Goal: Task Accomplishment & Management: Complete application form

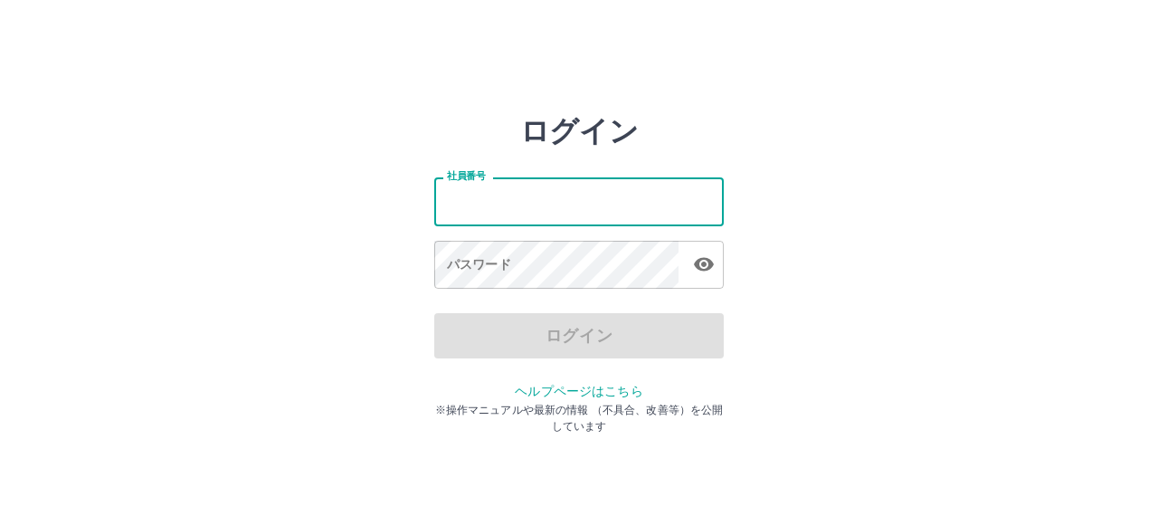
click at [521, 213] on input "社員番号" at bounding box center [579, 201] width 290 height 48
type input "*******"
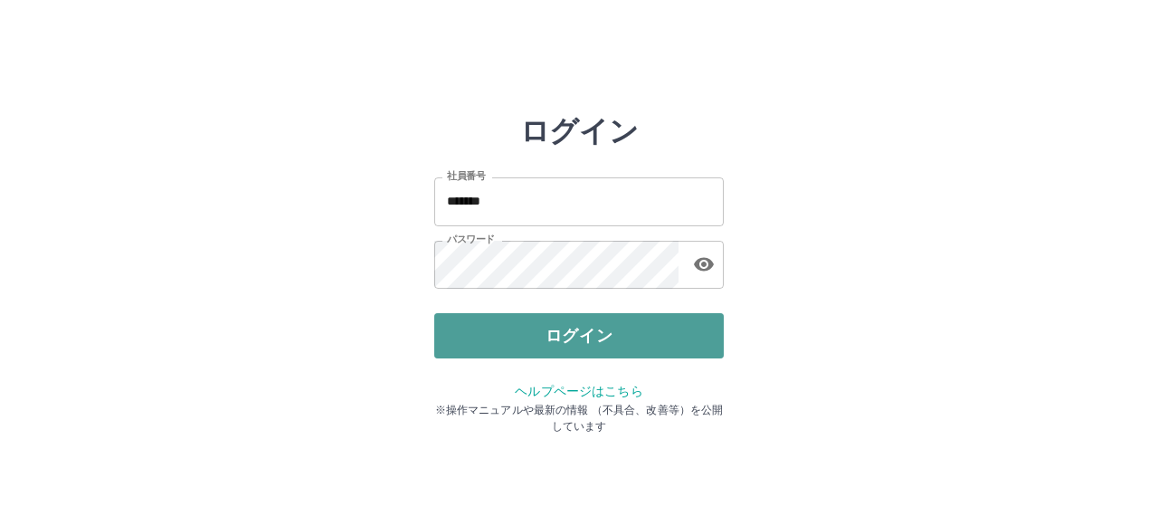
click at [510, 328] on button "ログイン" at bounding box center [579, 335] width 290 height 45
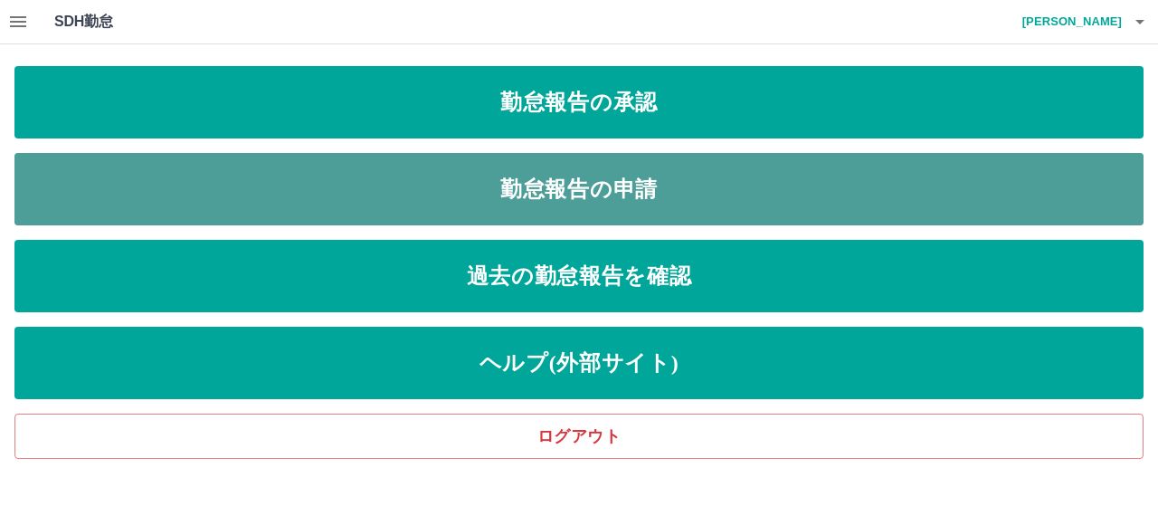
click at [516, 195] on link "勤怠報告の申請" at bounding box center [578, 189] width 1129 height 72
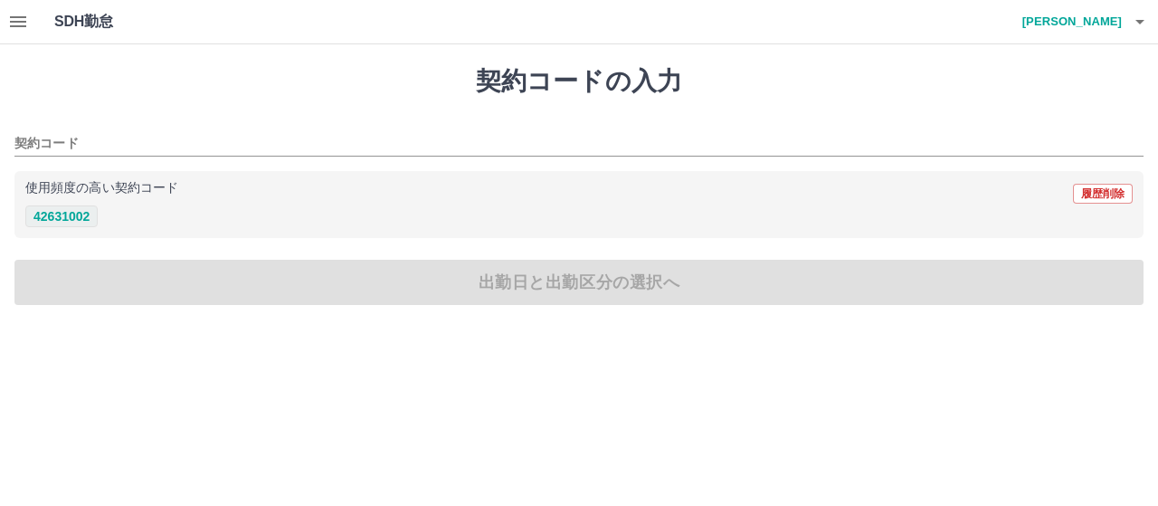
click at [81, 220] on button "42631002" at bounding box center [61, 216] width 72 height 22
type input "********"
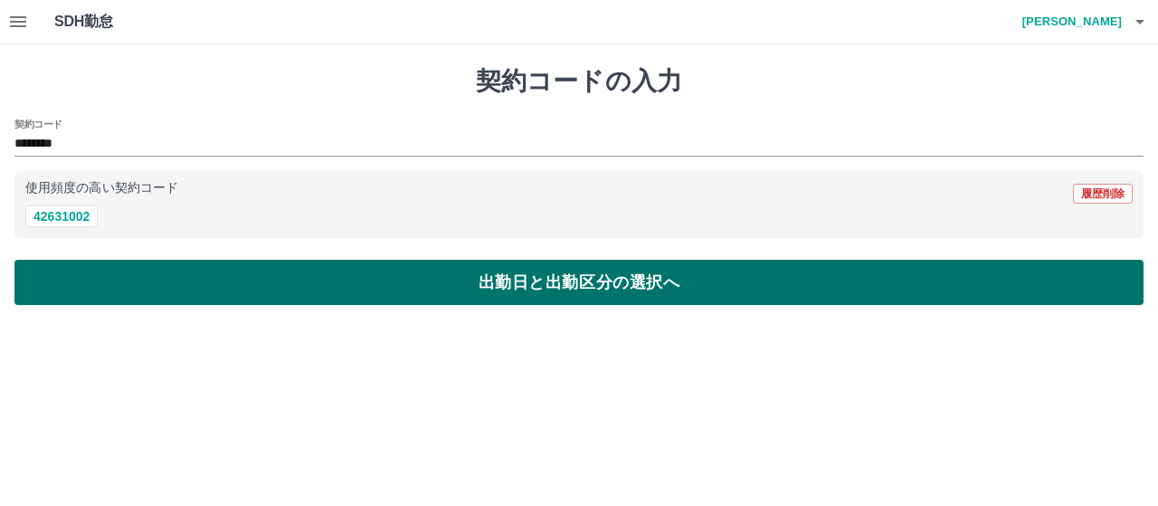
click at [242, 290] on button "出勤日と出勤区分の選択へ" at bounding box center [578, 282] width 1129 height 45
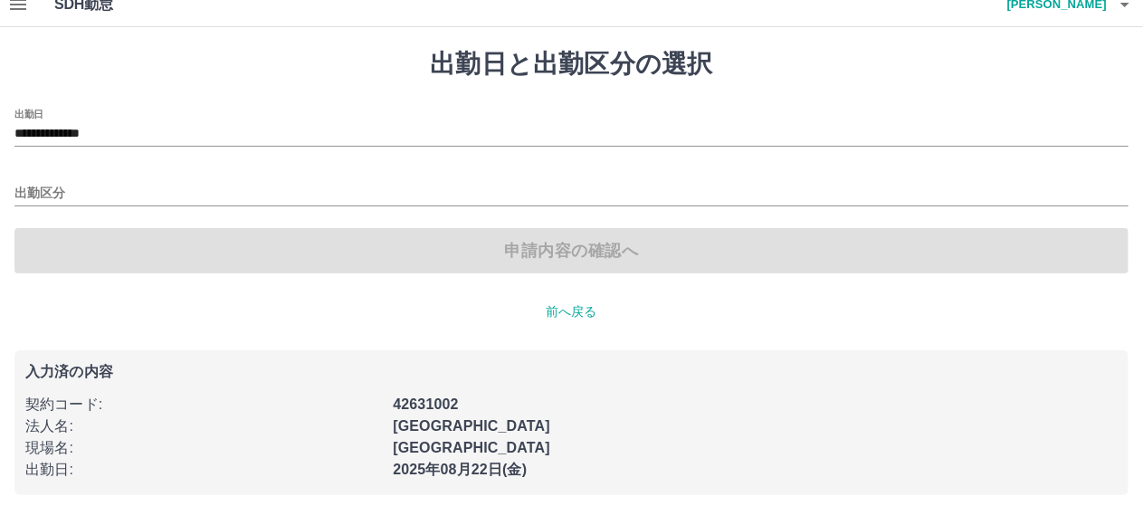
scroll to position [27, 0]
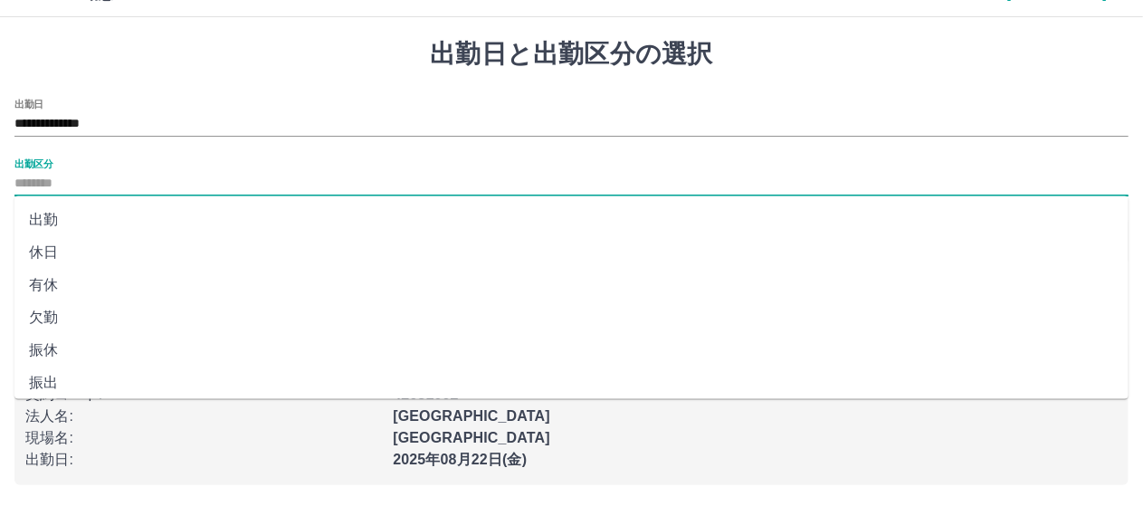
click at [80, 180] on input "出勤区分" at bounding box center [571, 184] width 1114 height 23
click at [71, 220] on li "出勤" at bounding box center [571, 220] width 1114 height 33
type input "**"
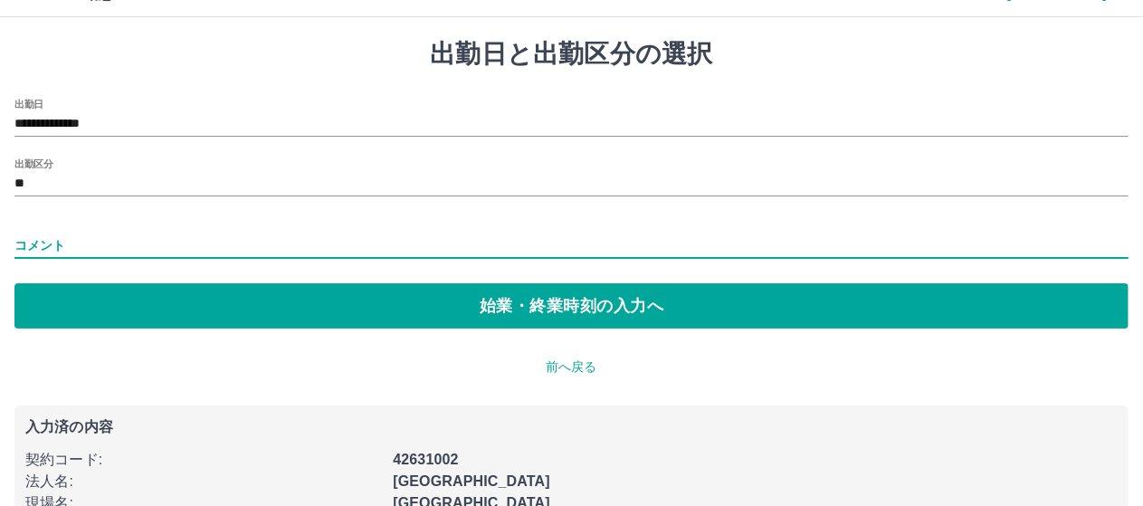
click at [77, 249] on input "コメント" at bounding box center [571, 246] width 1114 height 26
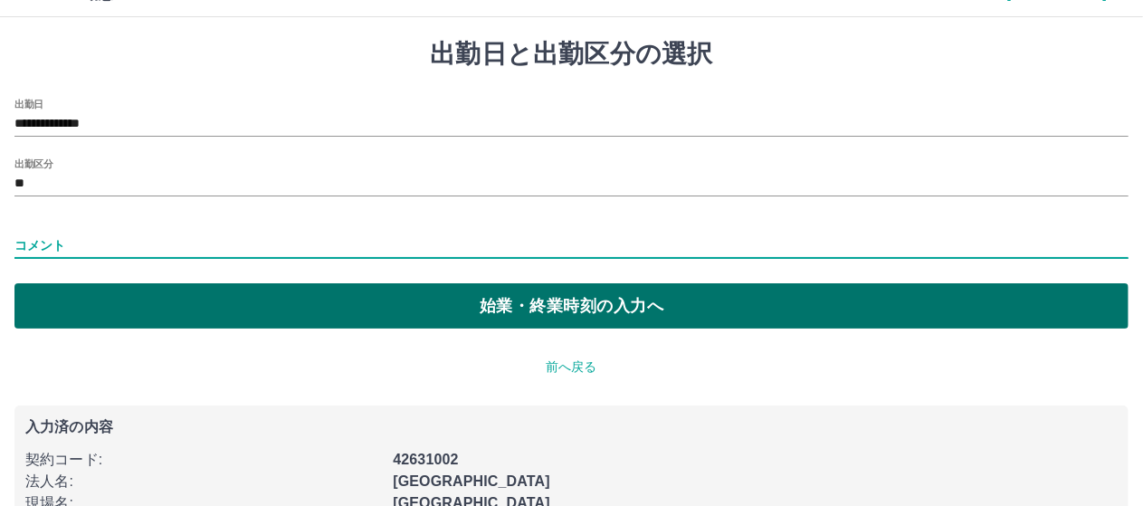
click at [78, 298] on button "始業・終業時刻の入力へ" at bounding box center [571, 305] width 1114 height 45
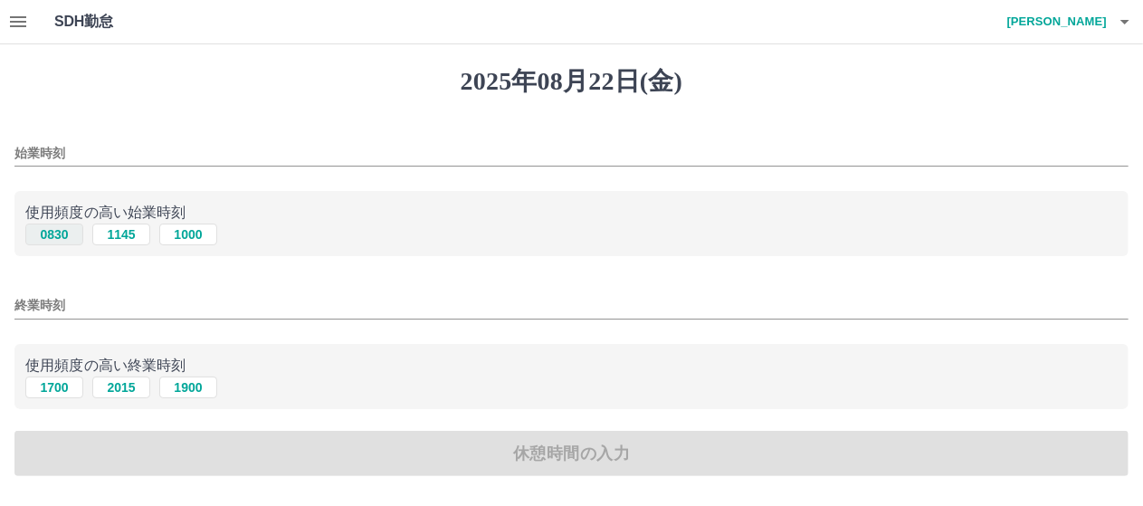
click at [53, 231] on button "0830" at bounding box center [54, 234] width 58 height 22
type input "****"
click at [58, 385] on button "1700" at bounding box center [54, 387] width 58 height 22
type input "****"
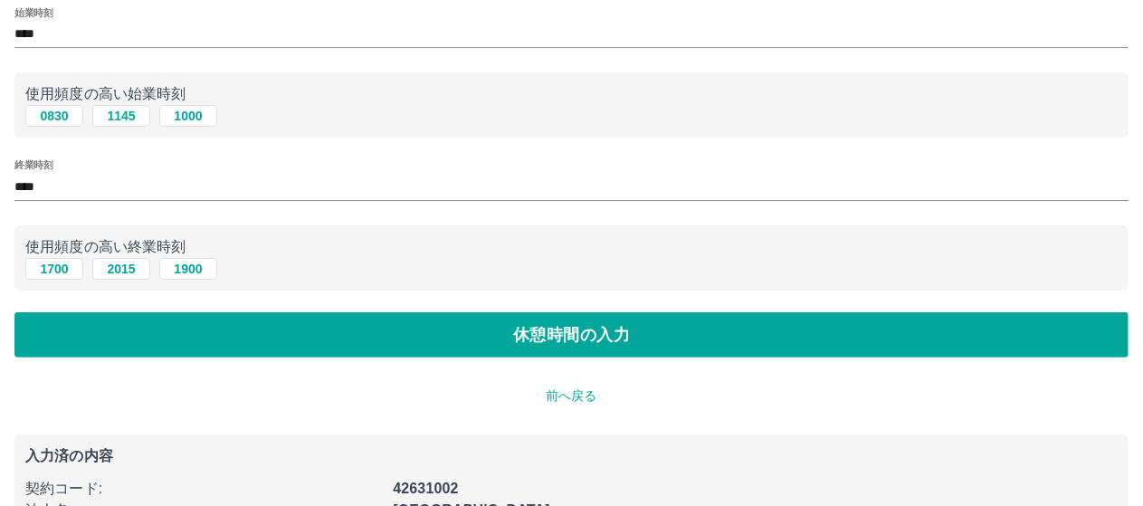
scroll to position [181, 0]
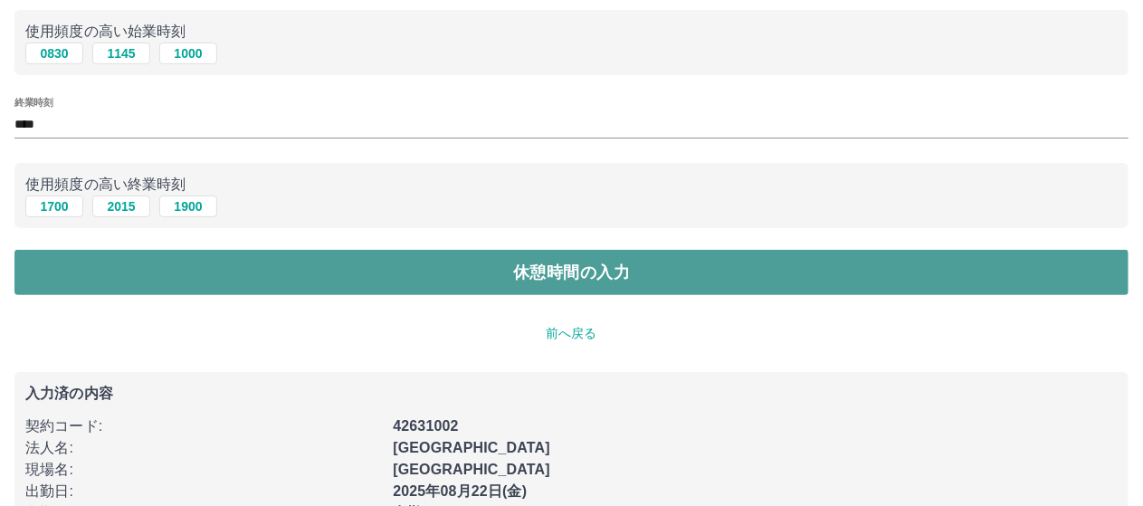
click at [199, 283] on button "休憩時間の入力" at bounding box center [571, 272] width 1114 height 45
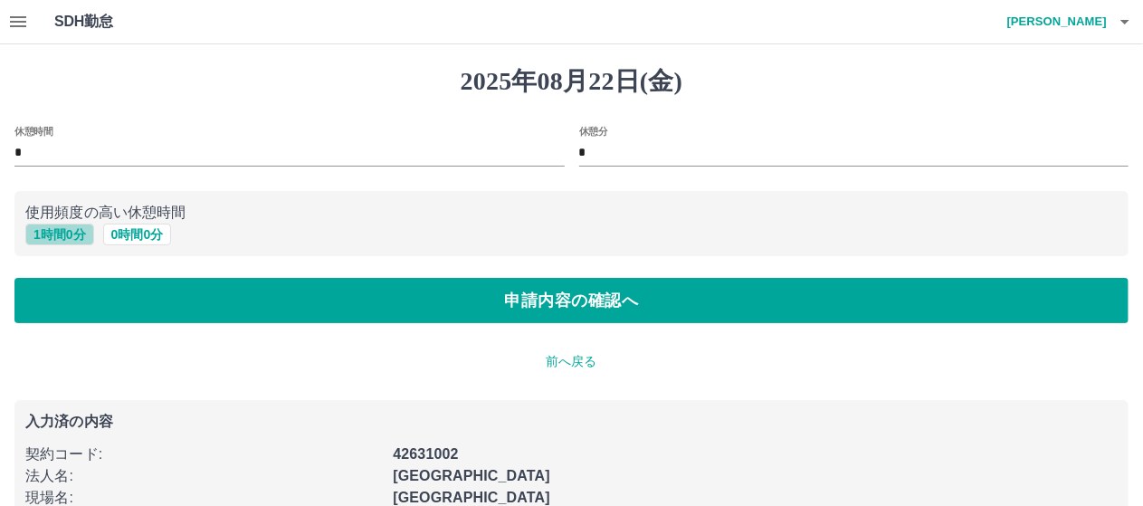
click at [78, 236] on button "1 時間 0 分" at bounding box center [59, 234] width 69 height 22
type input "*"
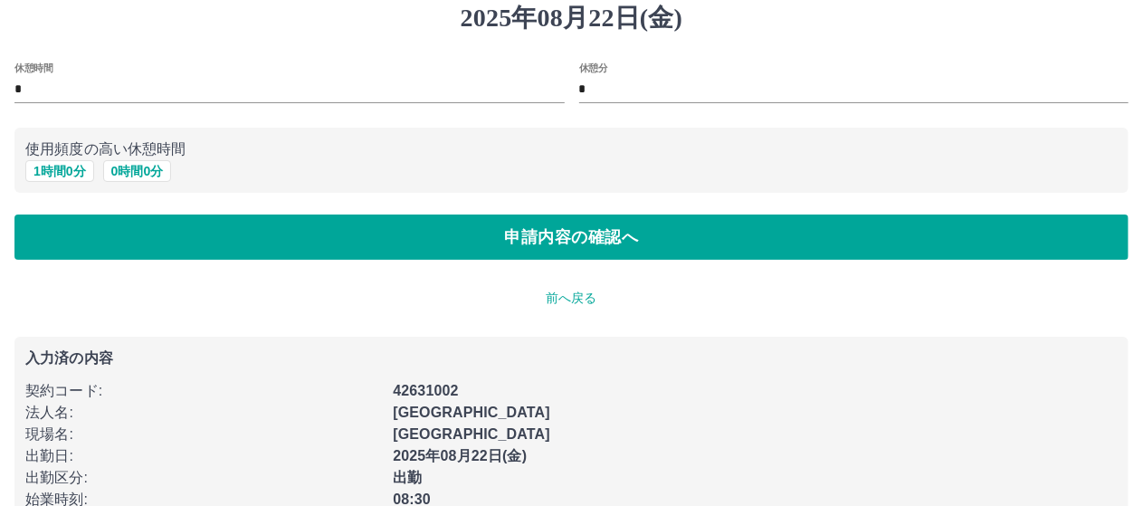
scroll to position [126, 0]
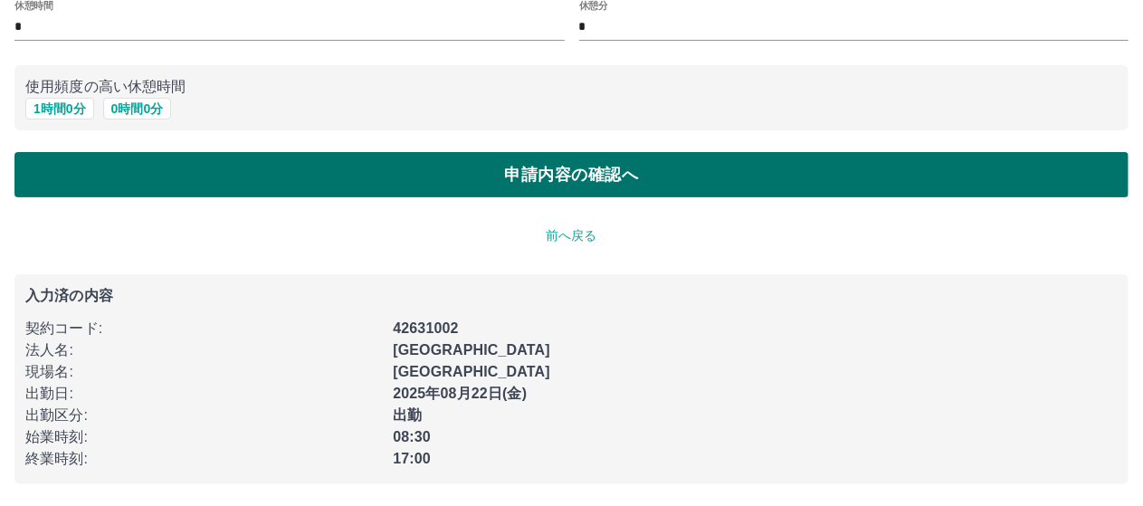
click at [613, 182] on button "申請内容の確認へ" at bounding box center [571, 174] width 1114 height 45
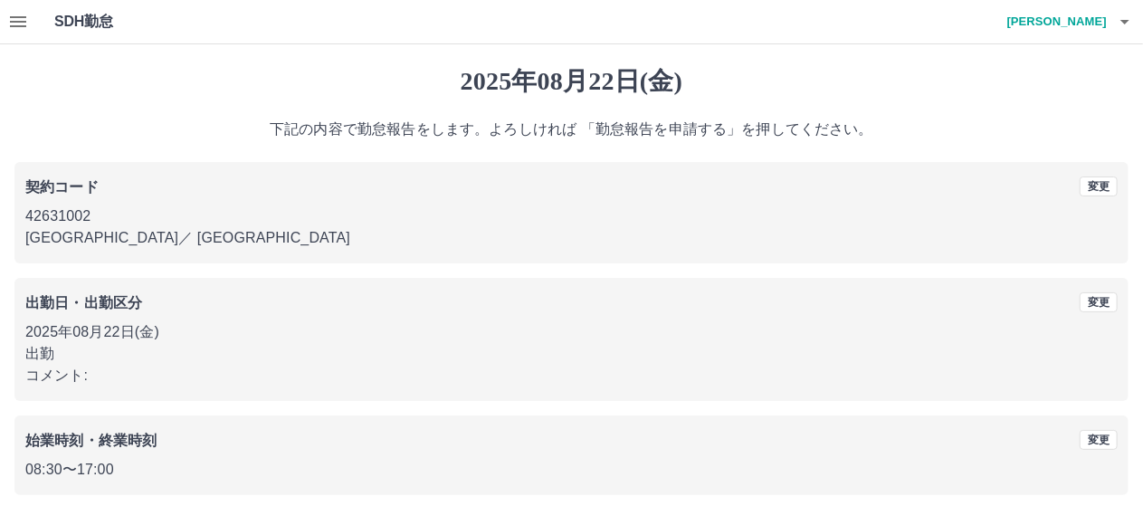
scroll to position [170, 0]
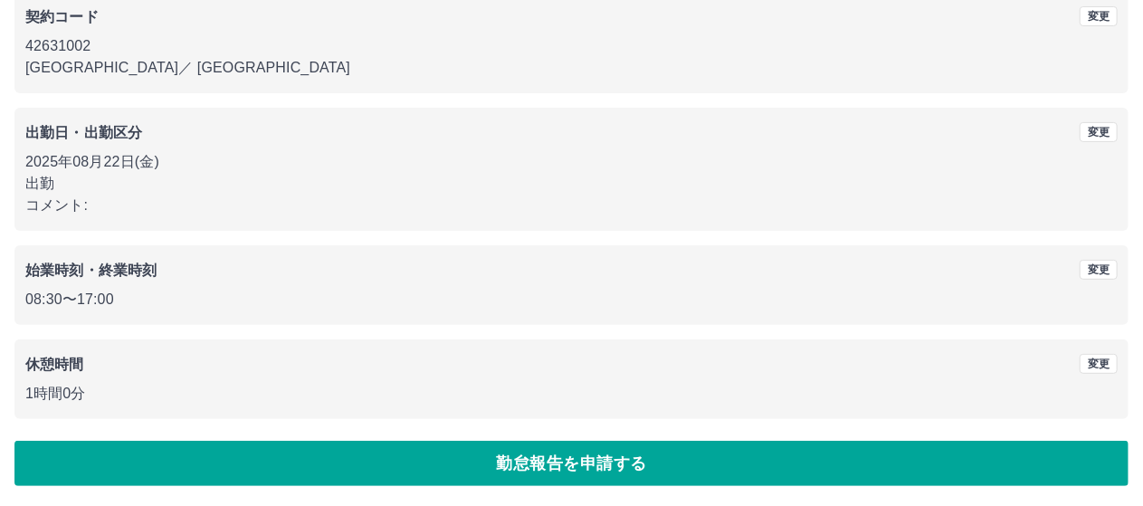
click at [339, 457] on button "勤怠報告を申請する" at bounding box center [571, 463] width 1114 height 45
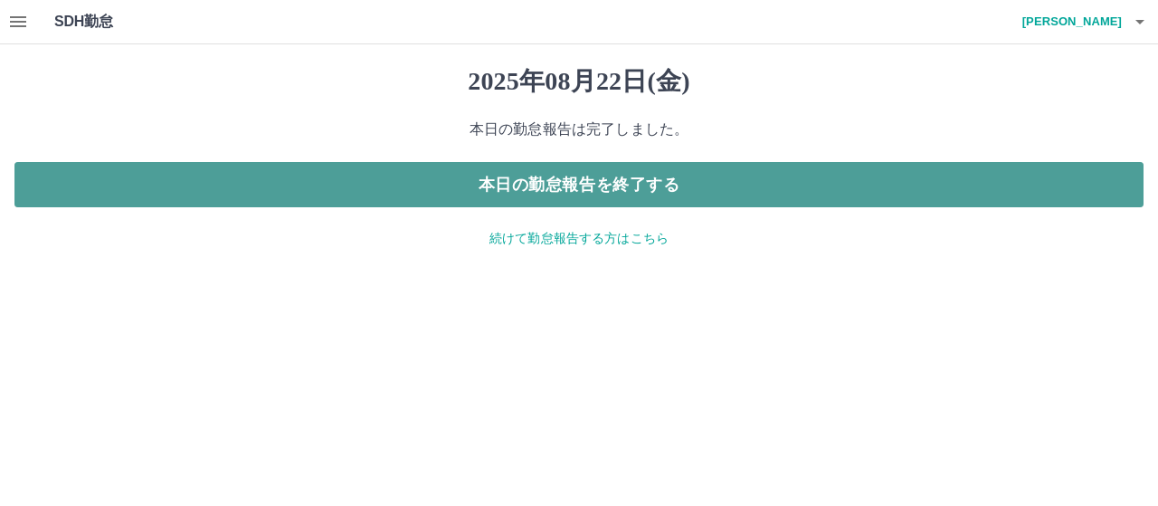
click at [675, 180] on button "本日の勤怠報告を終了する" at bounding box center [578, 184] width 1129 height 45
